Goal: Task Accomplishment & Management: Use online tool/utility

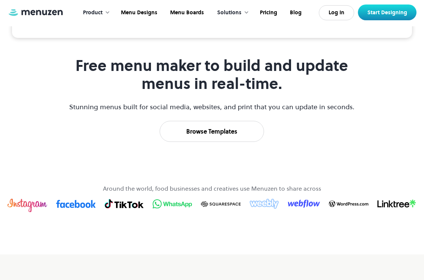
scroll to position [323, 0]
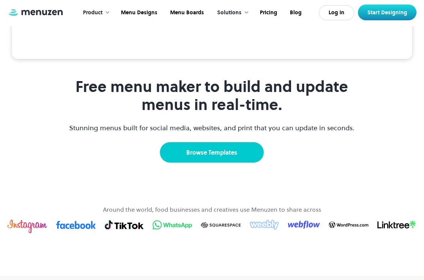
click at [218, 163] on link "Browse Templates" at bounding box center [212, 152] width 104 height 21
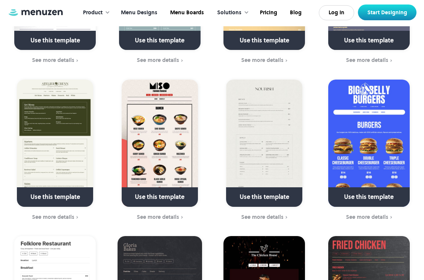
scroll to position [513, 0]
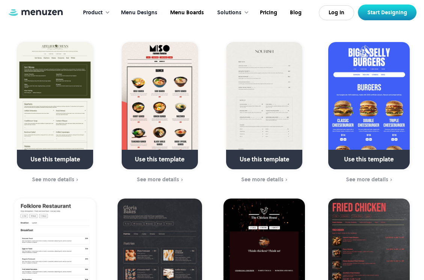
click at [367, 153] on link at bounding box center [369, 162] width 95 height 19
